Goal: Information Seeking & Learning: Learn about a topic

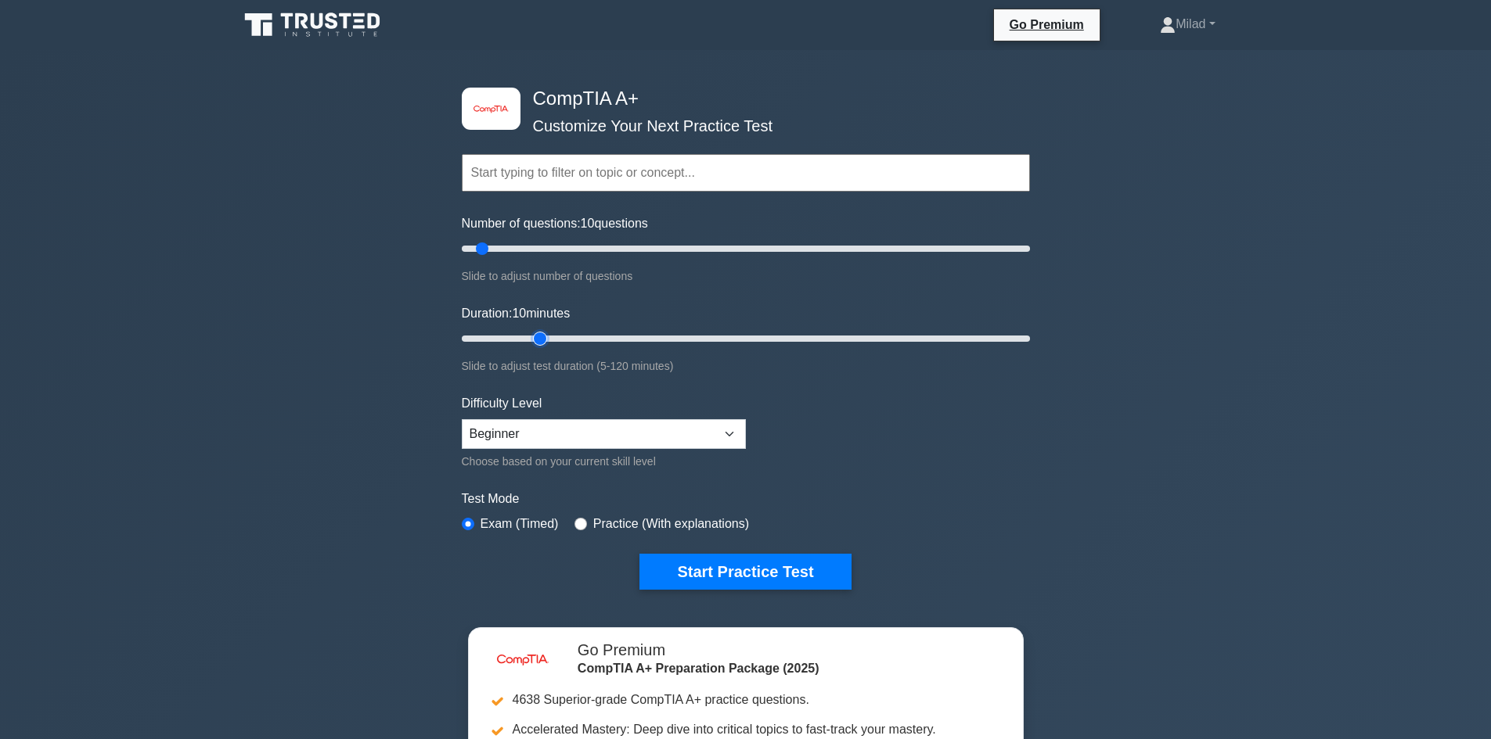
click at [543, 338] on input "Duration: 10 minutes" at bounding box center [746, 338] width 568 height 19
type input "30"
click at [596, 336] on input "Duration: 30 minutes" at bounding box center [746, 338] width 568 height 19
click at [671, 441] on select "Beginner Intermediate Expert" at bounding box center [604, 434] width 284 height 30
select select "intermediate"
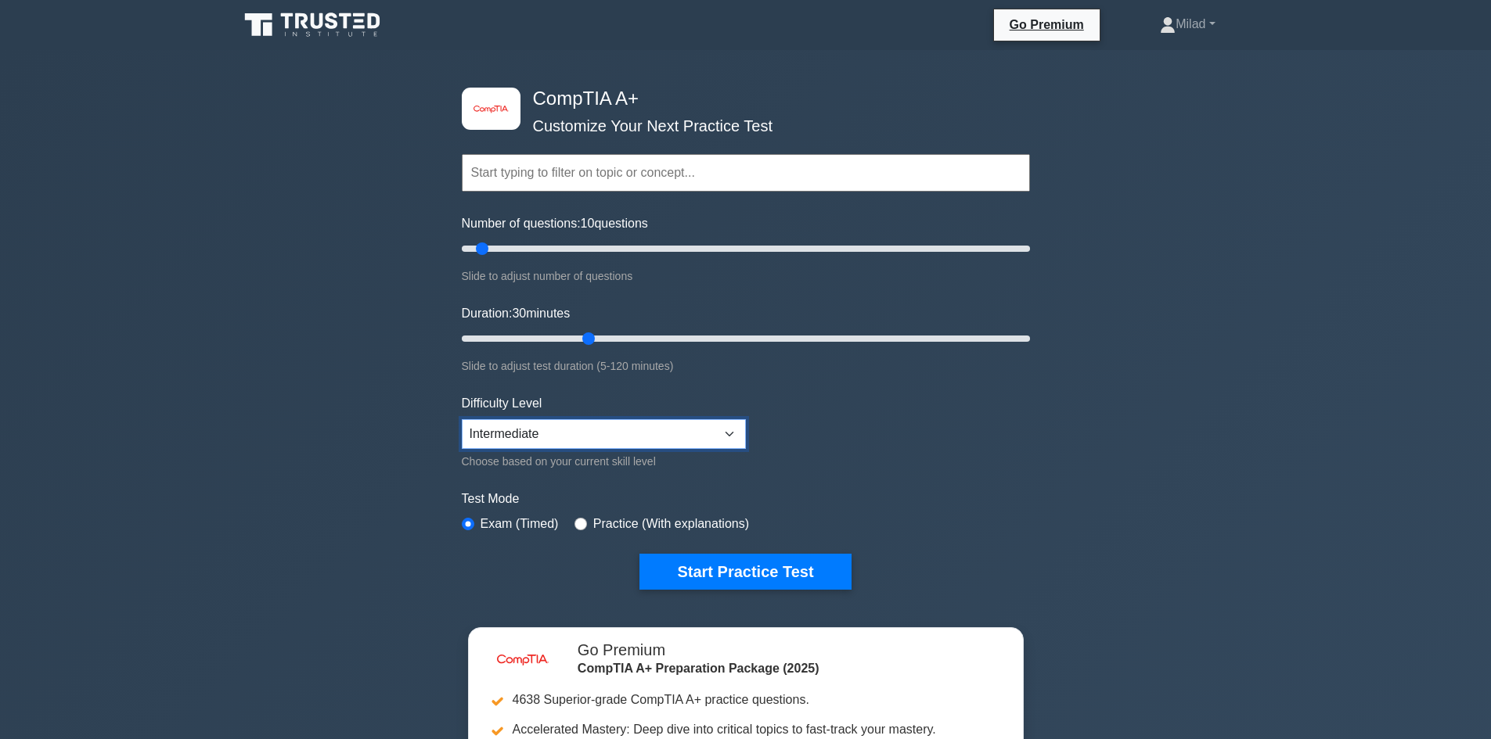
click at [462, 419] on select "Beginner Intermediate Expert" at bounding box center [604, 434] width 284 height 30
click at [754, 584] on button "Start Practice Test" at bounding box center [744, 572] width 211 height 36
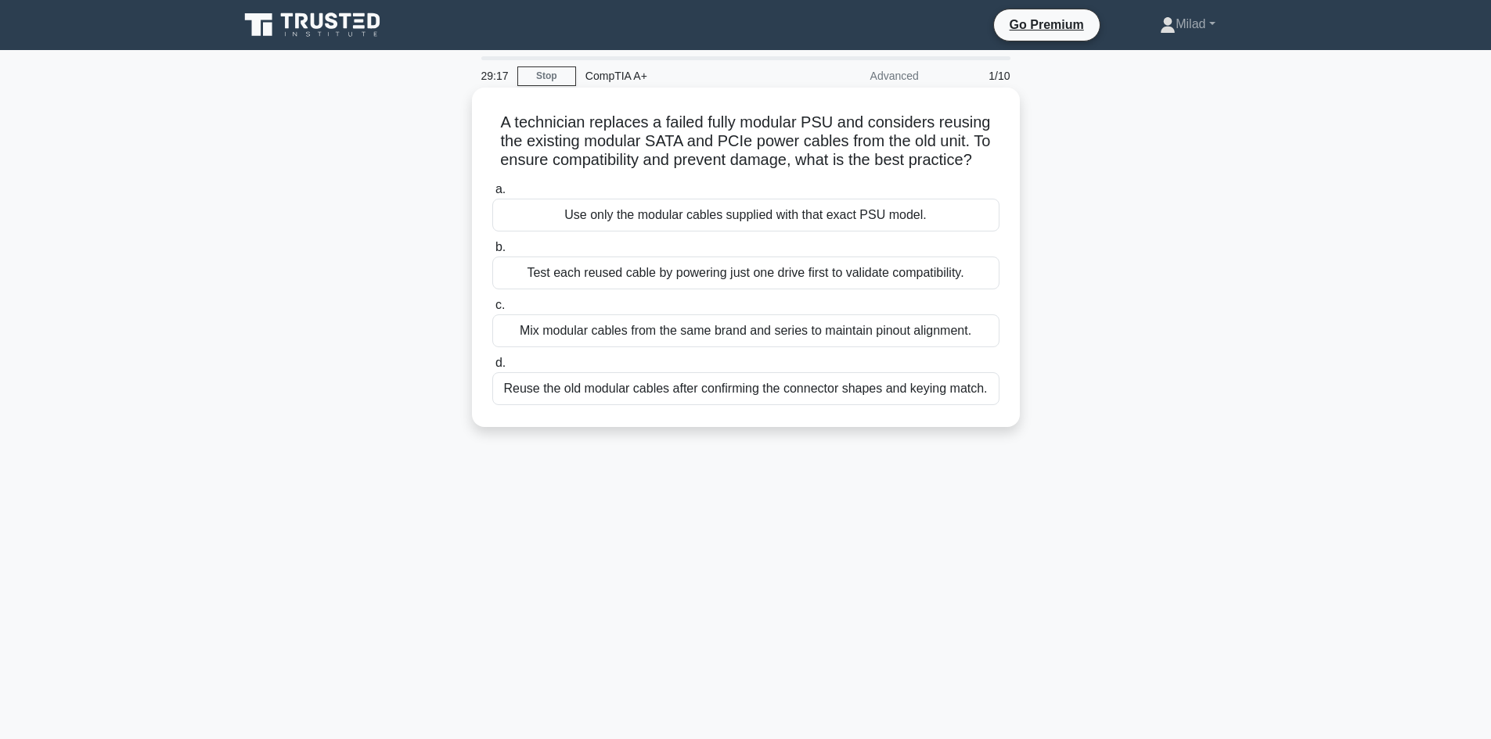
click at [926, 216] on div "Use only the modular cables supplied with that exact PSU model." at bounding box center [745, 215] width 507 height 33
click at [492, 195] on input "a. Use only the modular cables supplied with that exact PSU model." at bounding box center [492, 190] width 0 height 10
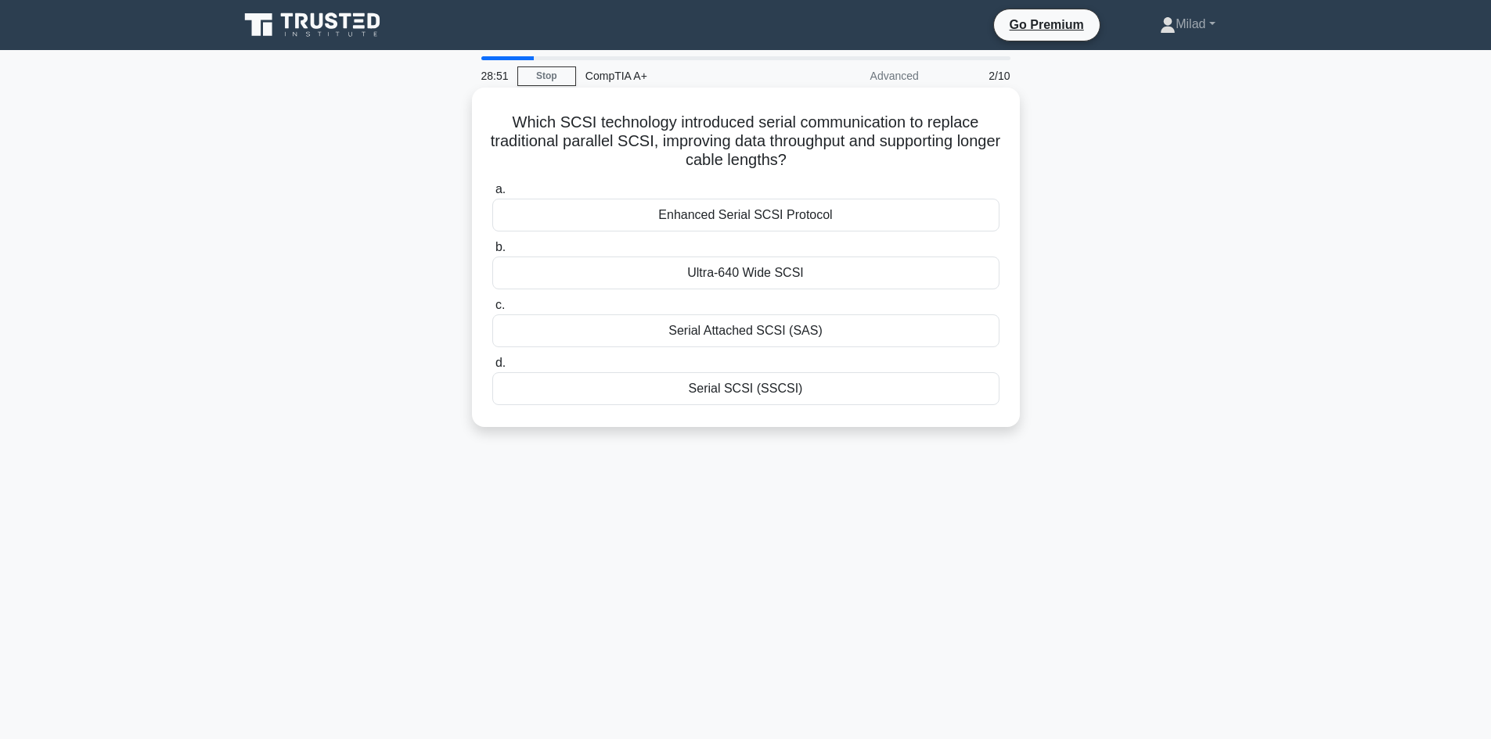
click at [810, 221] on div "Enhanced Serial SCSI Protocol" at bounding box center [745, 215] width 507 height 33
click at [492, 195] on input "a. Enhanced Serial SCSI Protocol" at bounding box center [492, 190] width 0 height 10
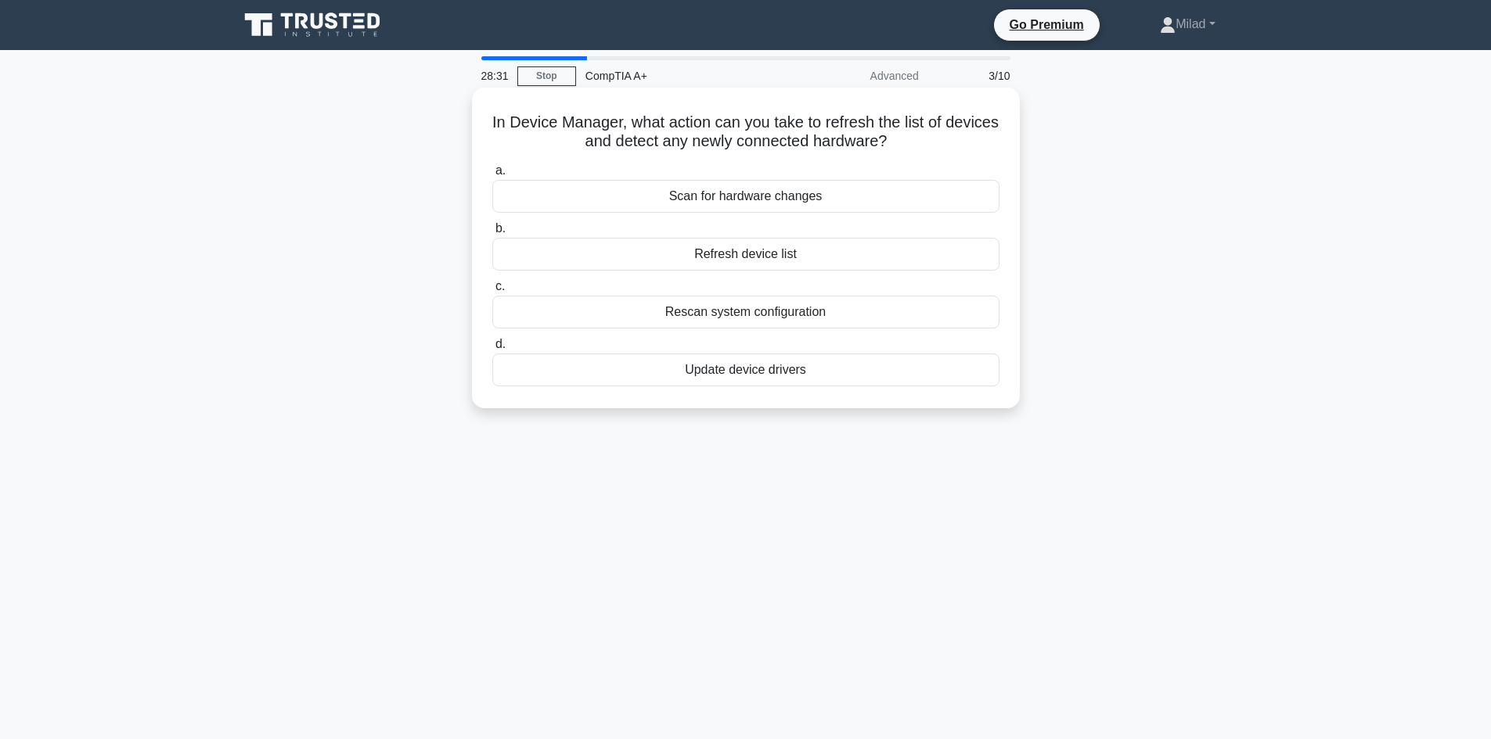
click at [858, 194] on div "Scan for hardware changes" at bounding box center [745, 196] width 507 height 33
click at [492, 176] on input "a. Scan for hardware changes" at bounding box center [492, 171] width 0 height 10
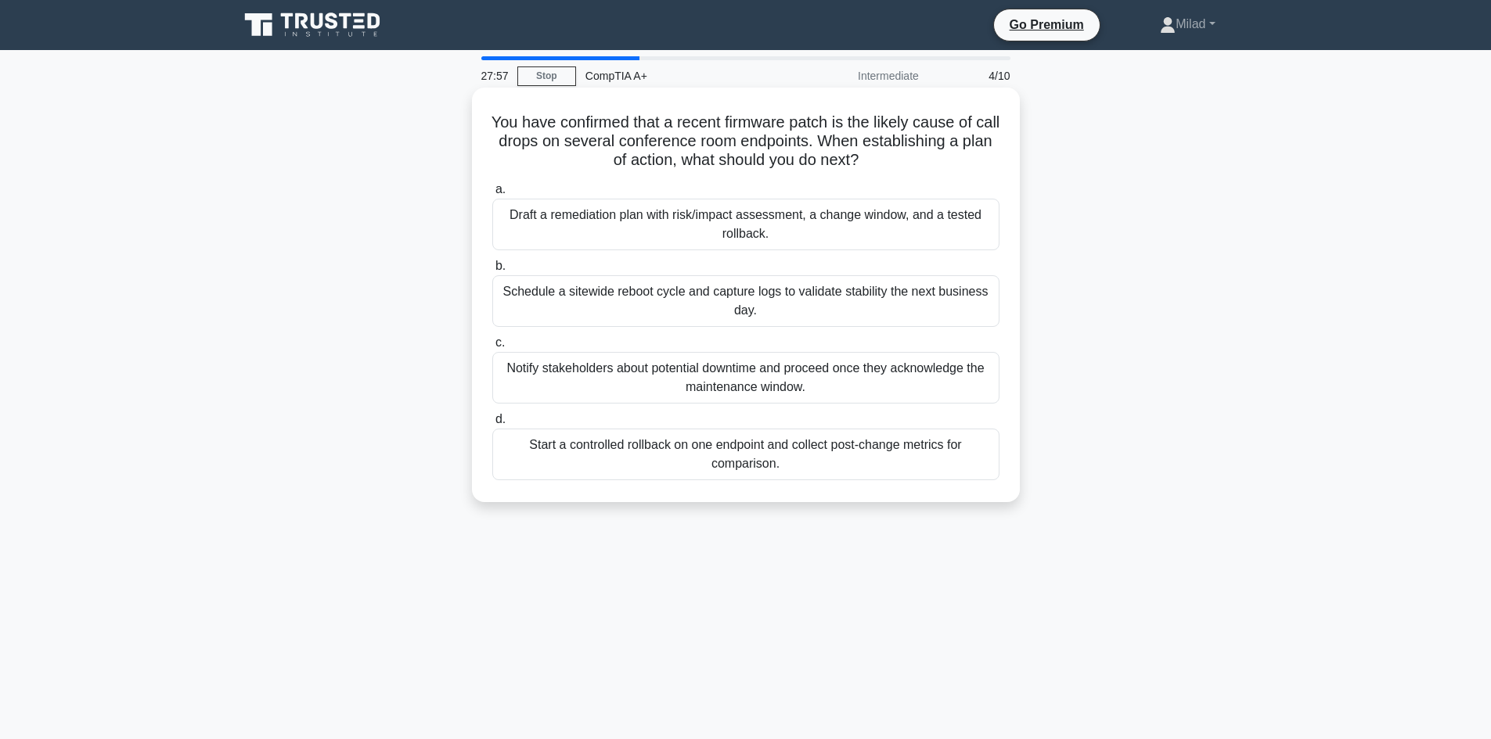
scroll to position [78, 0]
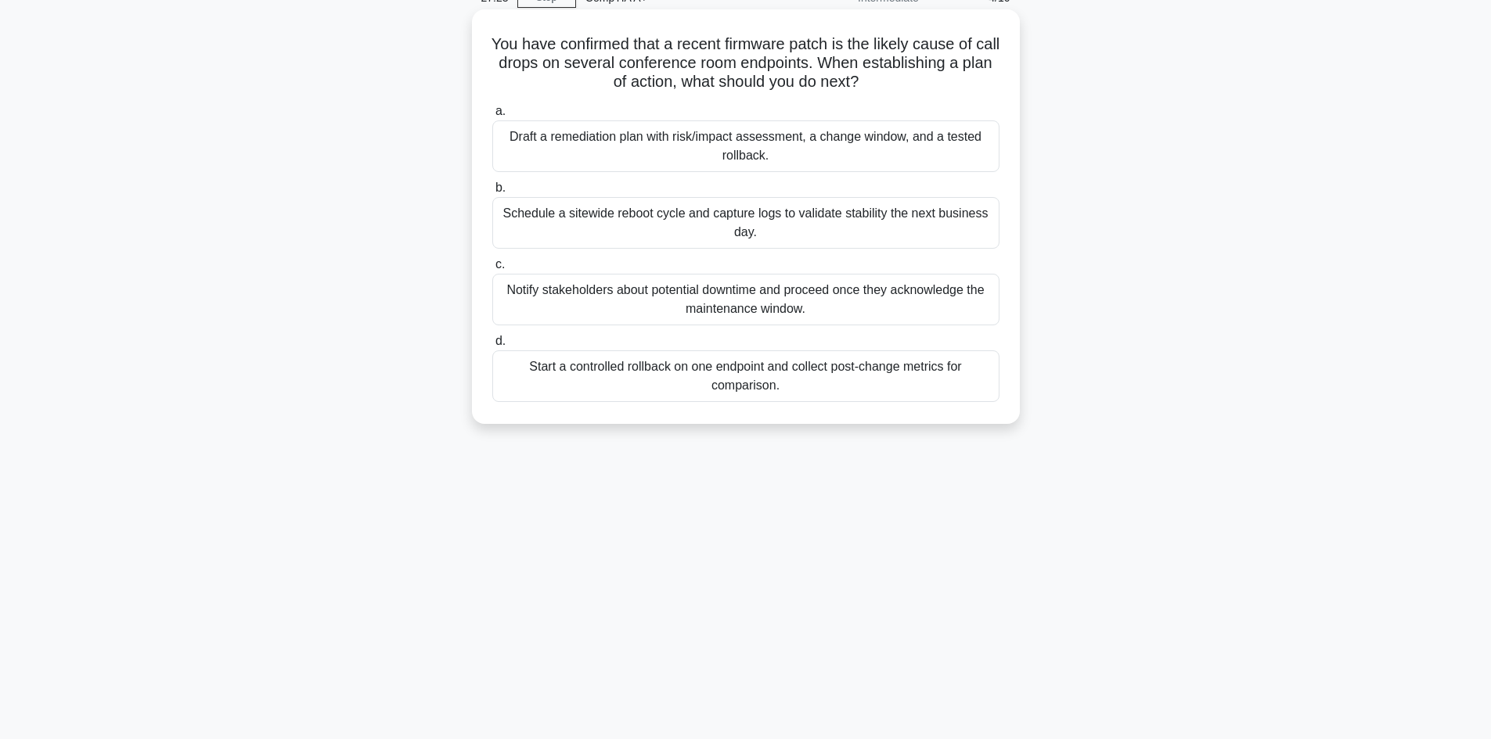
click at [825, 370] on div "Start a controlled rollback on one endpoint and collect post-change metrics for…" at bounding box center [745, 377] width 507 height 52
click at [492, 347] on input "d. Start a controlled rollback on one endpoint and collect post-change metrics …" at bounding box center [492, 341] width 0 height 10
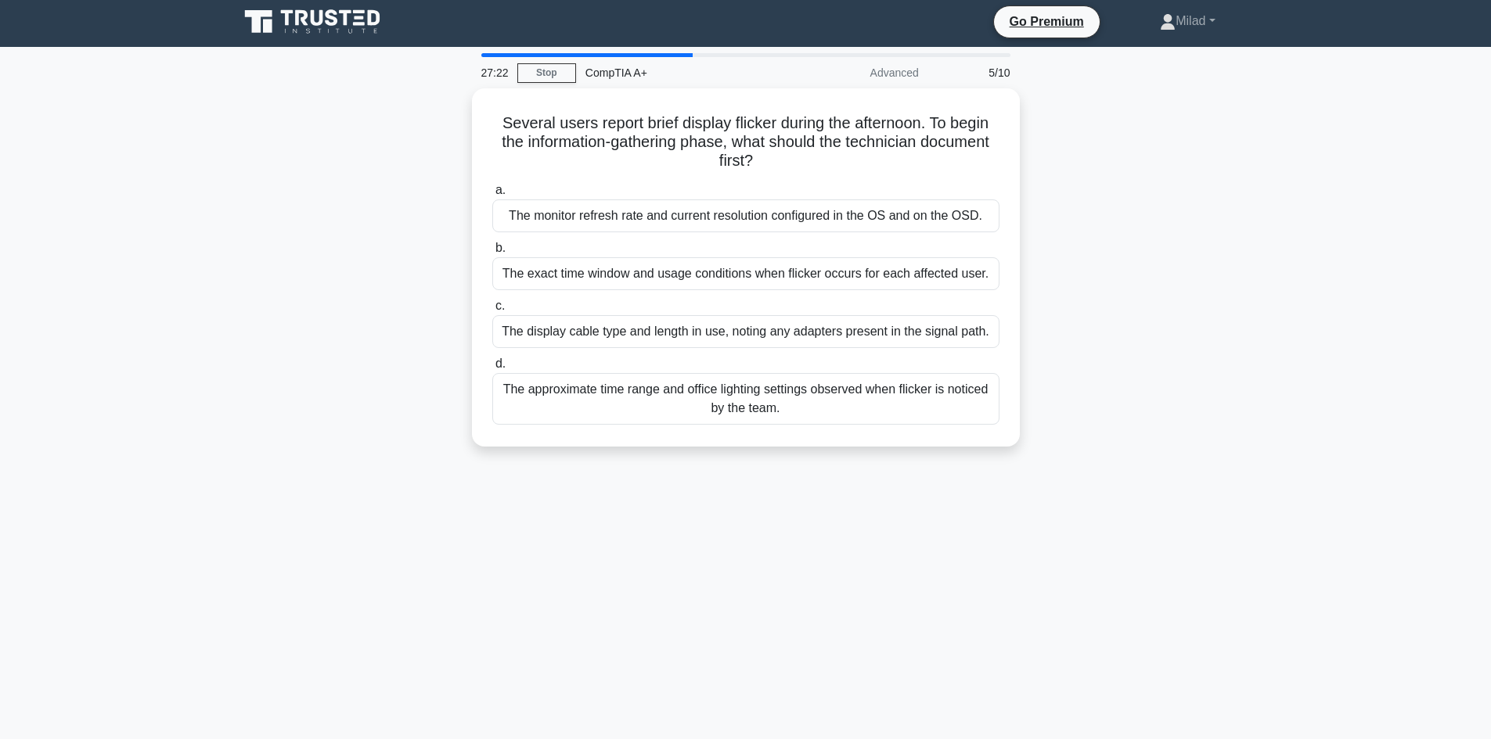
scroll to position [0, 0]
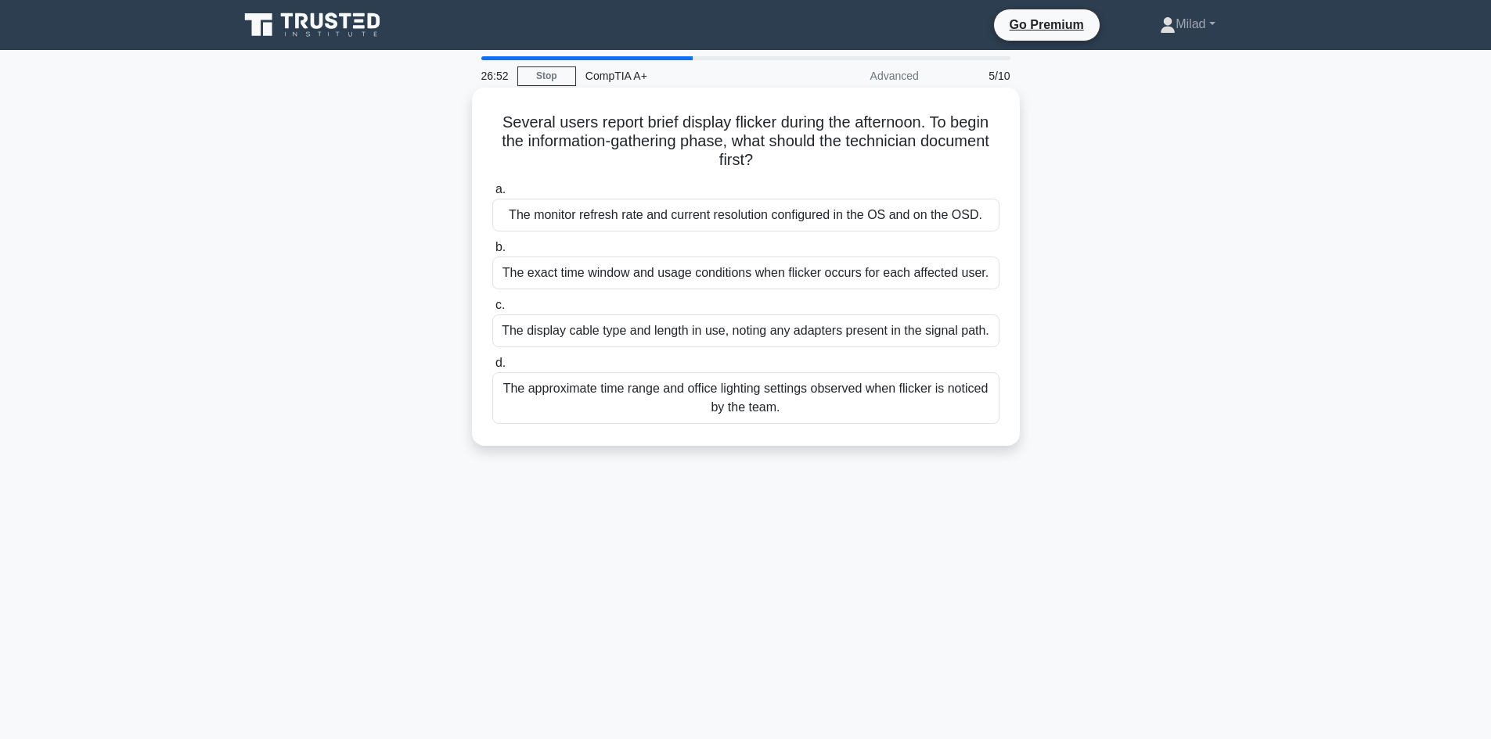
click at [942, 272] on div "The exact time window and usage conditions when flicker occurs for each affecte…" at bounding box center [745, 273] width 507 height 33
click at [492, 253] on input "b. The exact time window and usage conditions when flicker occurs for each affe…" at bounding box center [492, 248] width 0 height 10
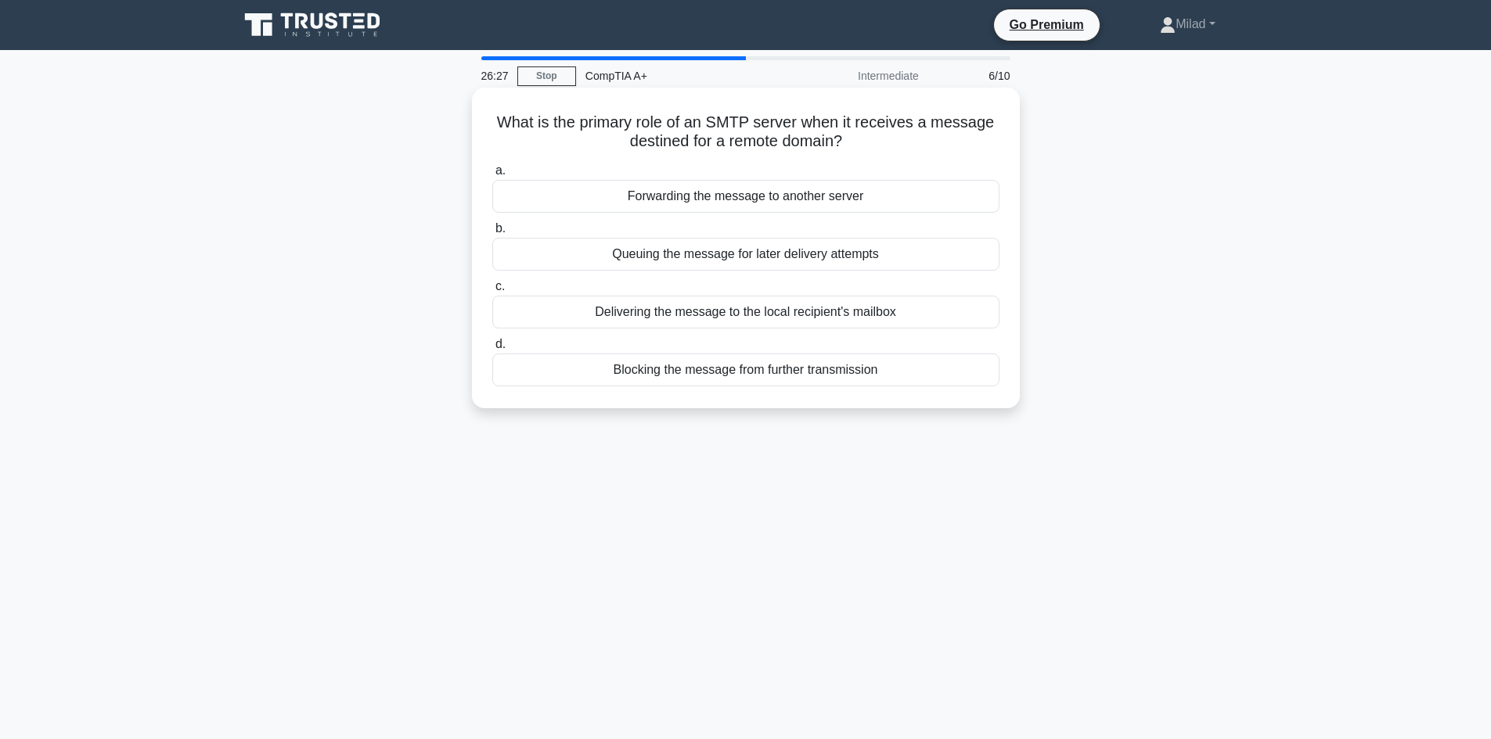
click at [927, 318] on div "Delivering the message to the local recipient's mailbox" at bounding box center [745, 312] width 507 height 33
click at [492, 292] on input "c. Delivering the message to the local recipient's mailbox" at bounding box center [492, 287] width 0 height 10
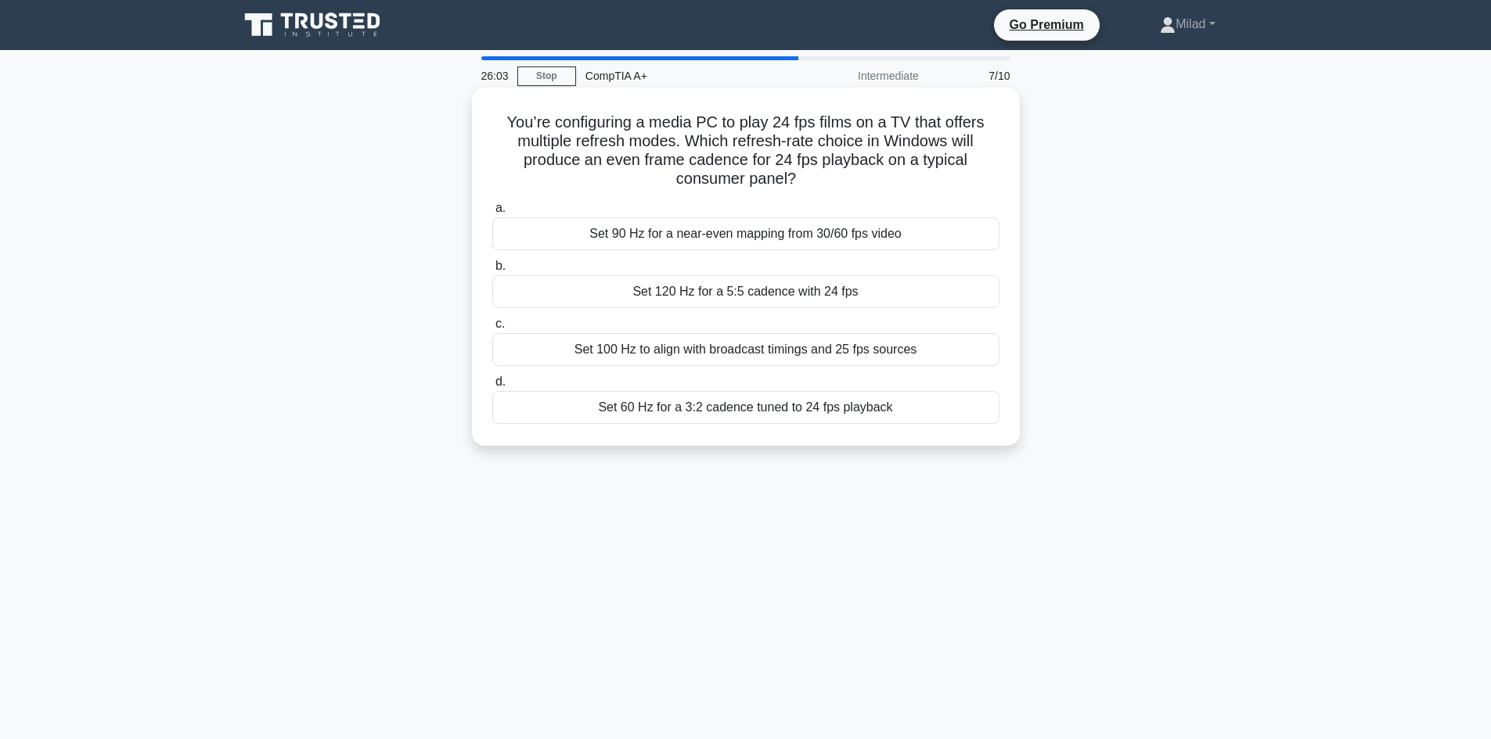
click at [730, 297] on div "Set 120 Hz for a 5:5 cadence with 24 fps" at bounding box center [745, 291] width 507 height 33
click at [492, 272] on input "b. Set 120 Hz for a 5:5 cadence with 24 fps" at bounding box center [492, 266] width 0 height 10
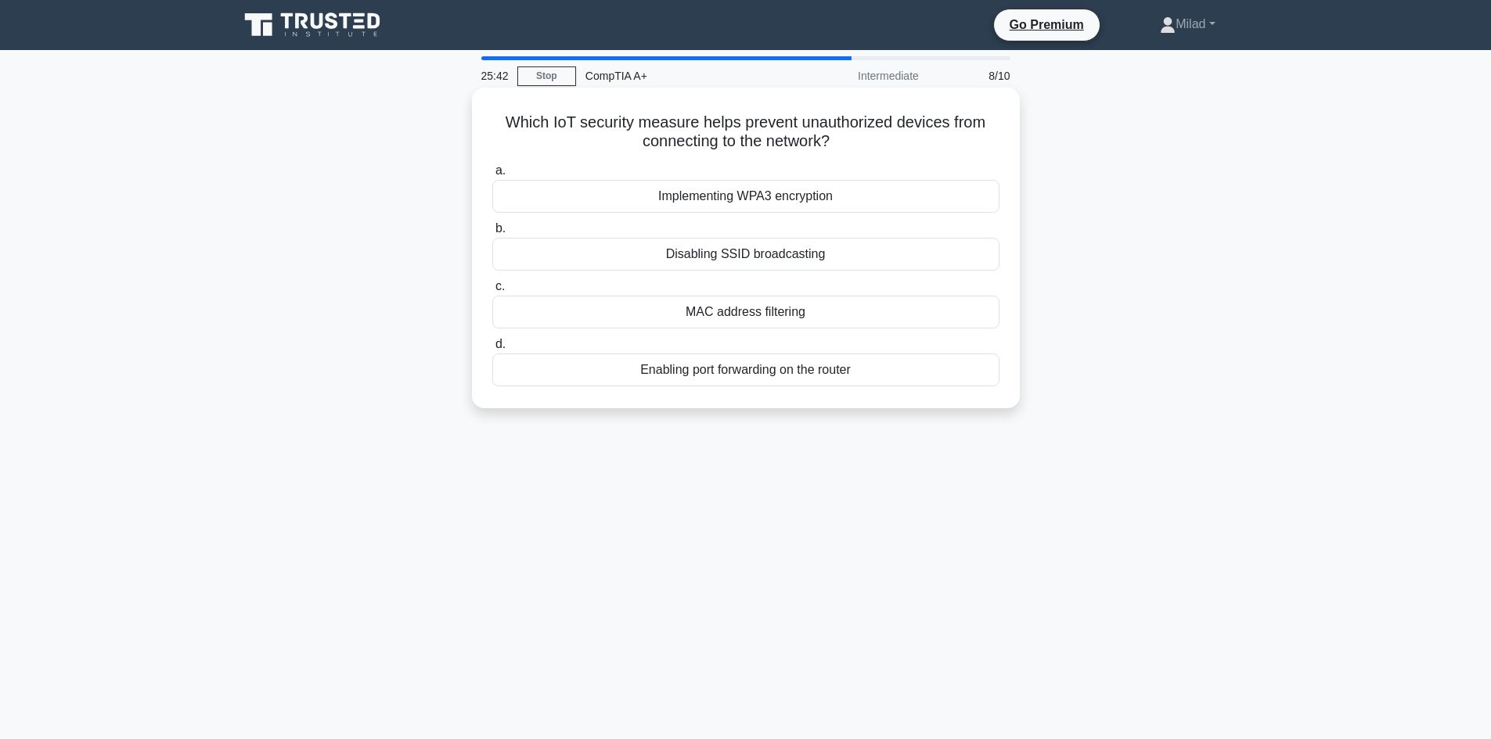
click at [829, 317] on div "MAC address filtering" at bounding box center [745, 312] width 507 height 33
click at [492, 292] on input "c. MAC address filtering" at bounding box center [492, 287] width 0 height 10
click at [773, 307] on div "Two-factor authentication using SMS codes" at bounding box center [745, 312] width 507 height 33
click at [492, 292] on input "c. Two-factor authentication using SMS codes" at bounding box center [492, 287] width 0 height 10
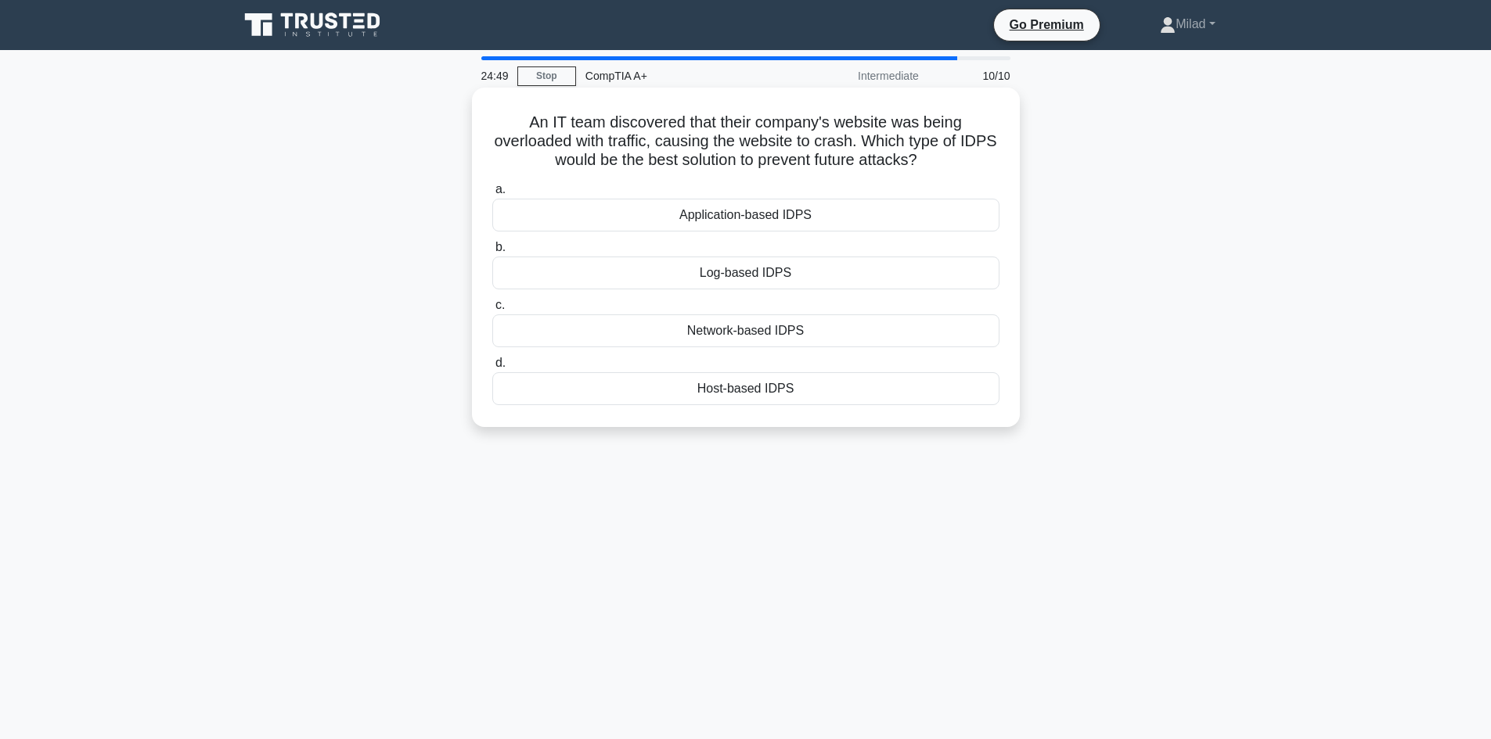
click at [825, 330] on div "Network-based IDPS" at bounding box center [745, 331] width 507 height 33
click at [492, 311] on input "c. Network-based IDPS" at bounding box center [492, 305] width 0 height 10
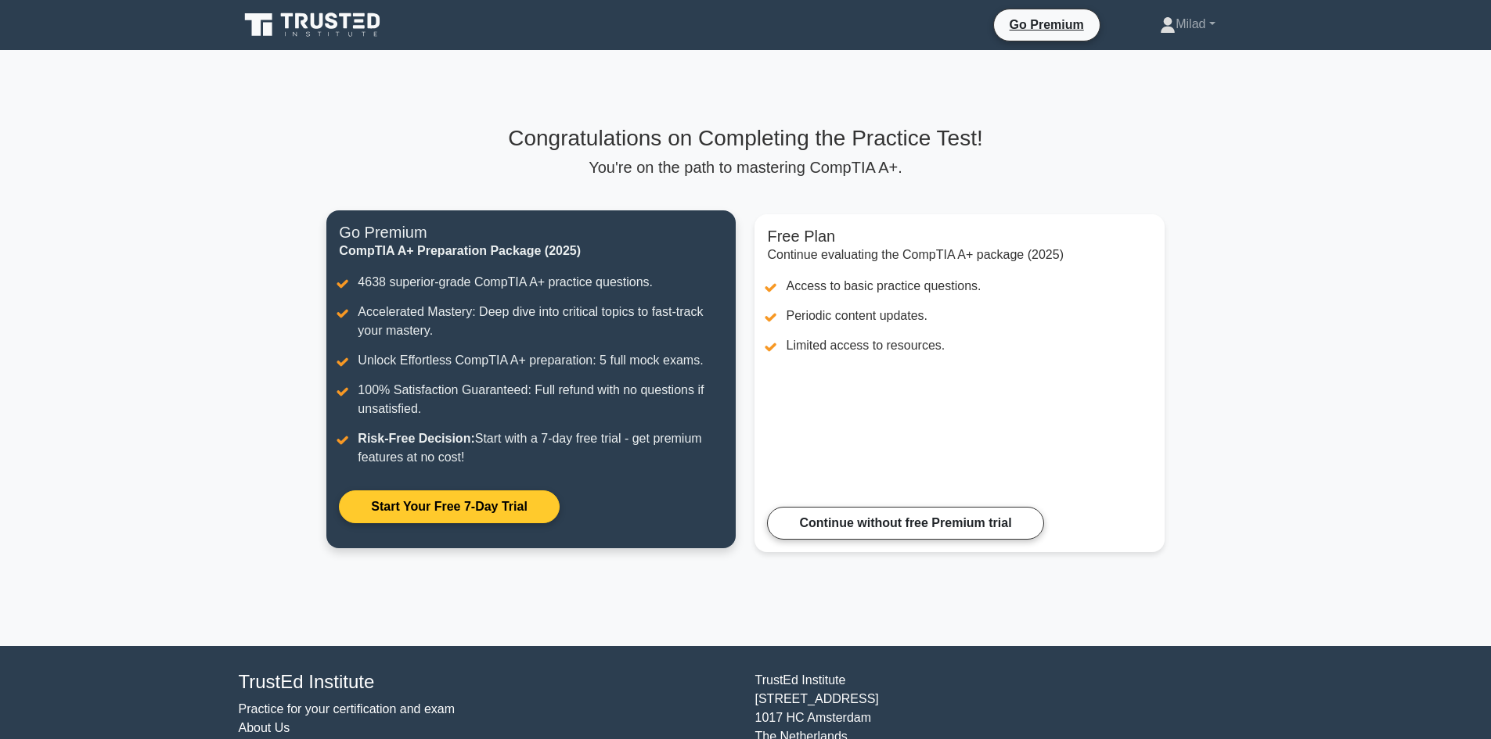
click at [515, 503] on link "Start Your Free 7-Day Trial" at bounding box center [449, 507] width 220 height 33
